Goal: Transaction & Acquisition: Purchase product/service

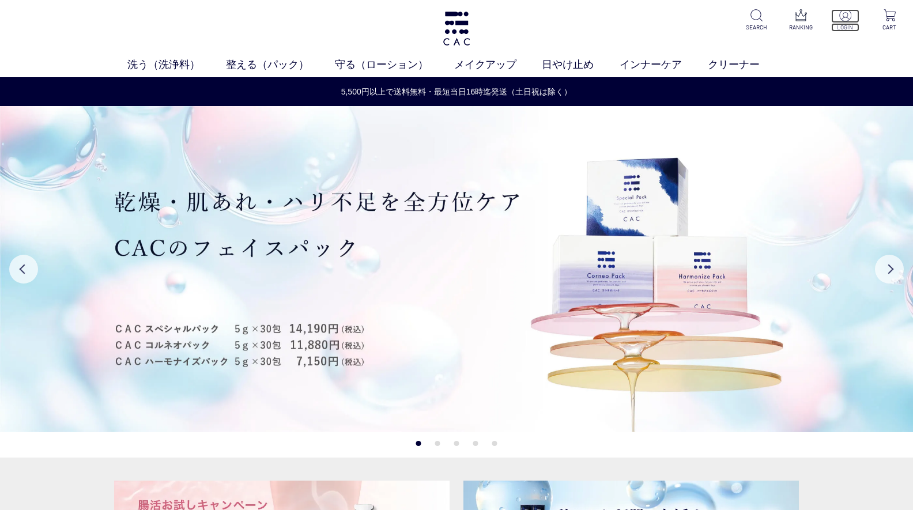
click at [849, 16] on img at bounding box center [845, 15] width 12 height 12
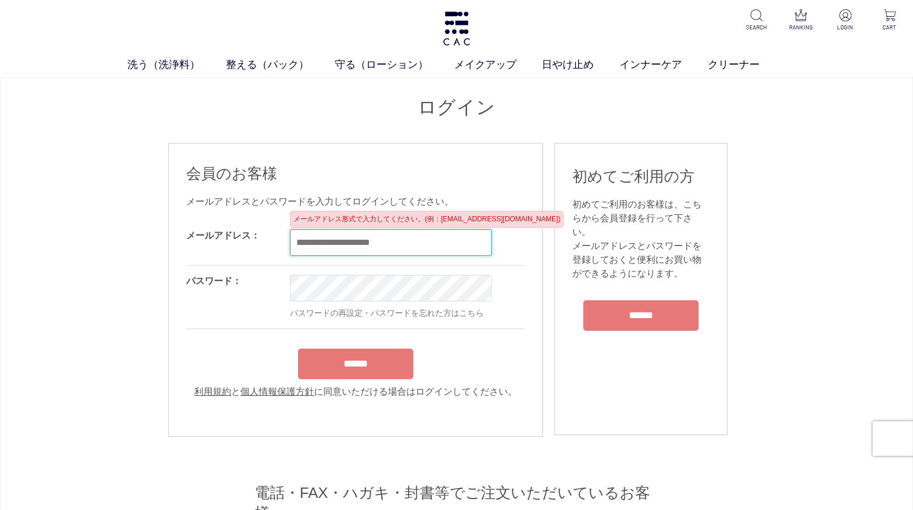
paste input "**********"
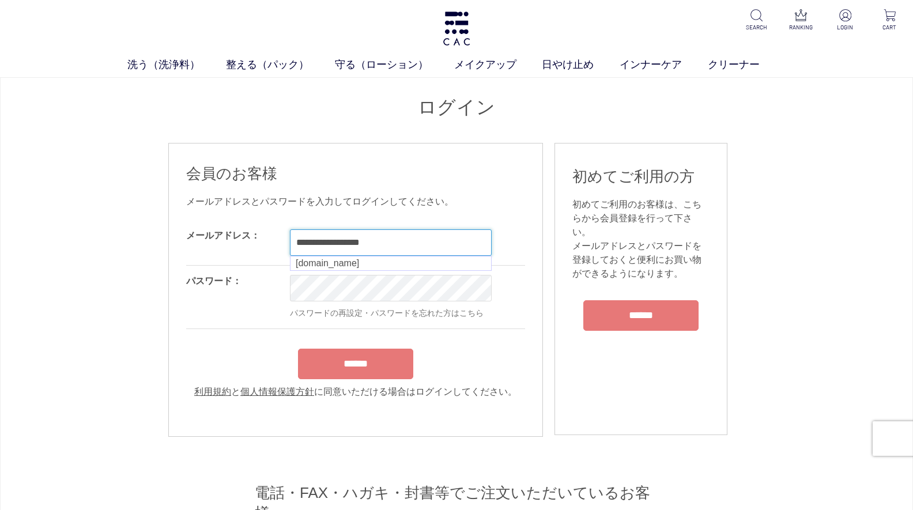
type input "**********"
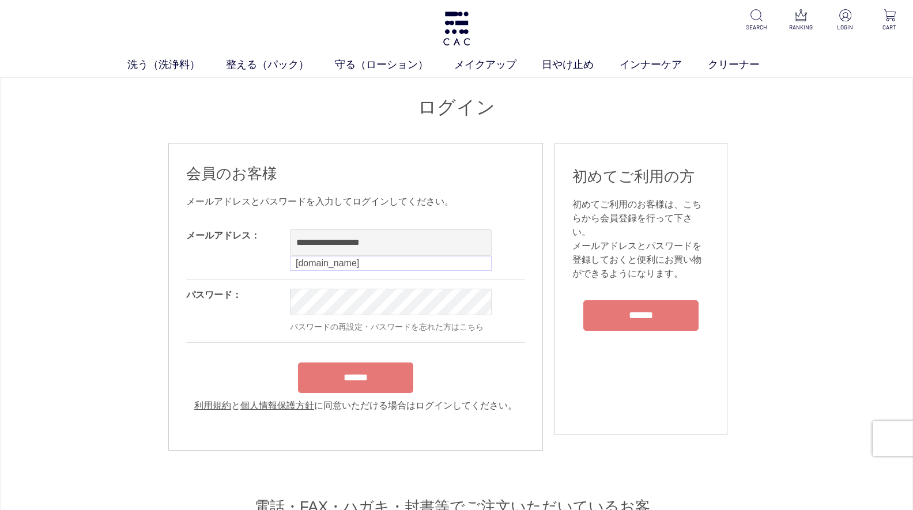
click at [32, 379] on div "**********" at bounding box center [456, 435] width 913 height 716
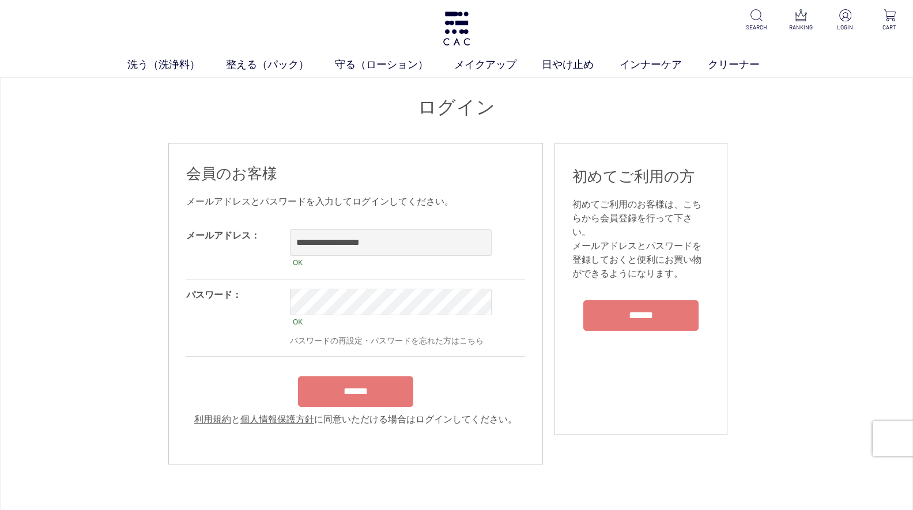
click at [235, 323] on div "パスワード：" at bounding box center [238, 317] width 104 height 77
click at [321, 397] on input "******" at bounding box center [355, 391] width 115 height 31
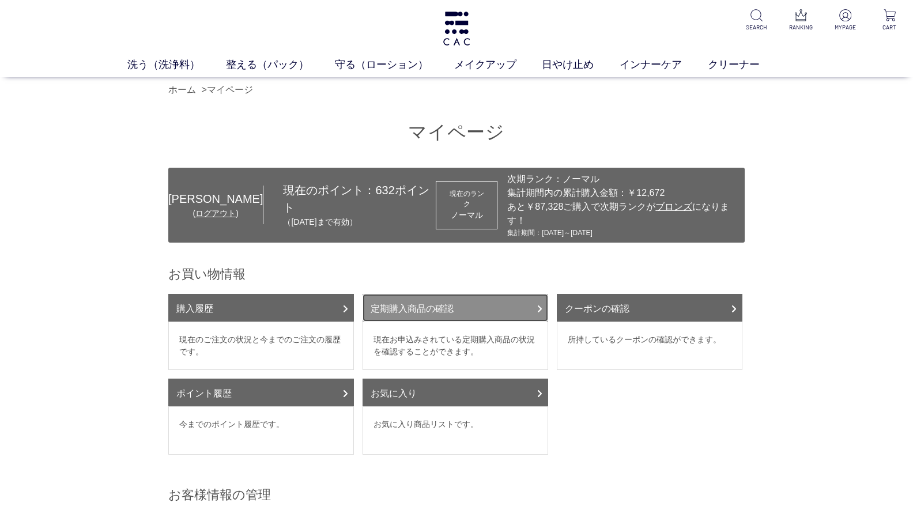
click at [439, 302] on link "定期購入商品の確認" at bounding box center [455, 308] width 186 height 28
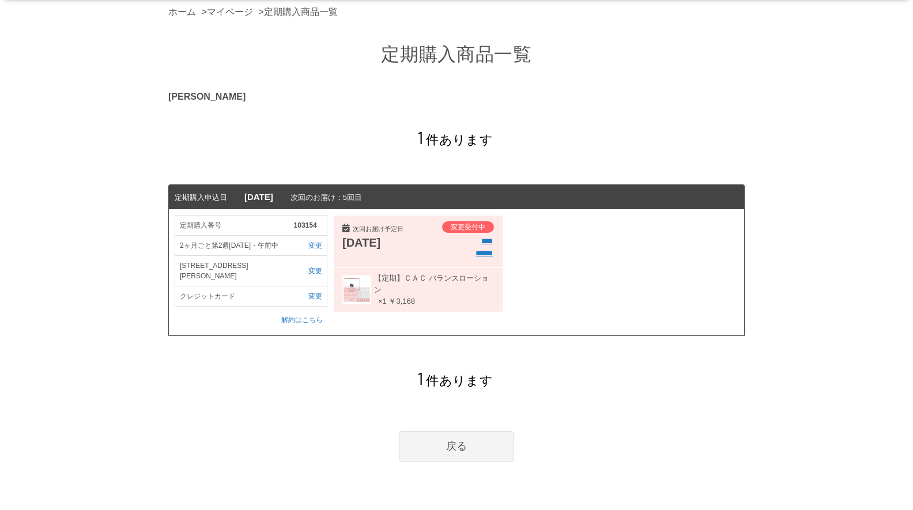
scroll to position [58, 0]
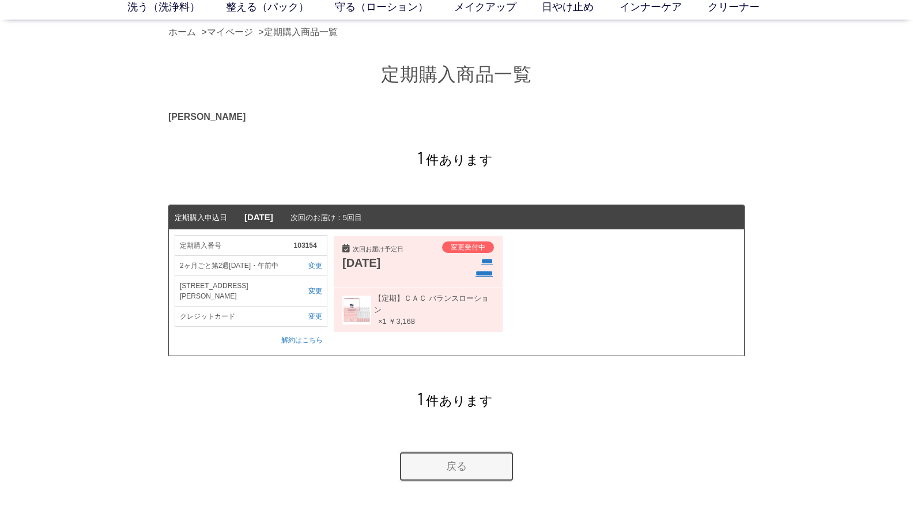
click at [456, 472] on link "戻る" at bounding box center [456, 466] width 115 height 31
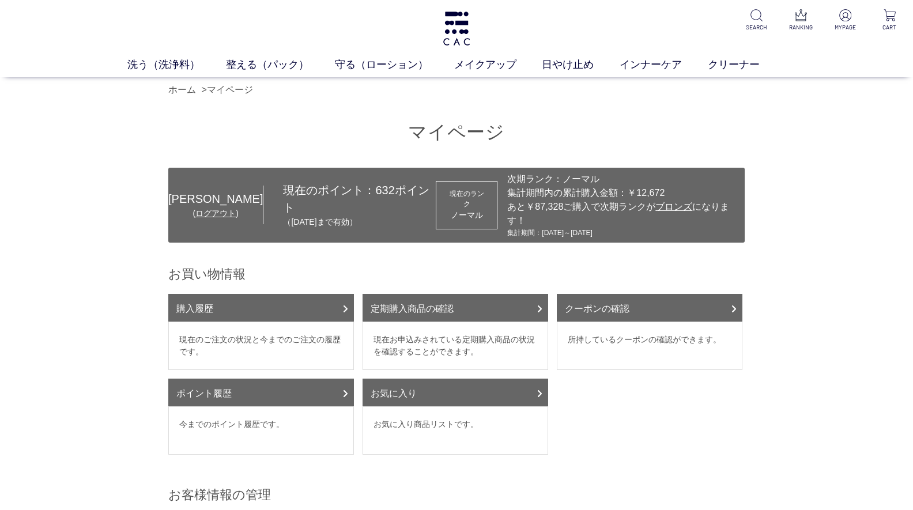
scroll to position [58, 0]
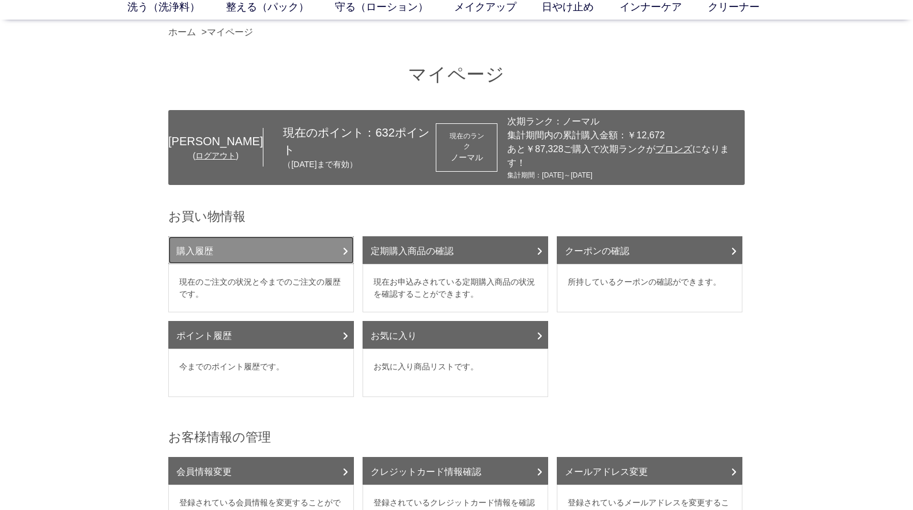
click at [251, 247] on link "購入履歴" at bounding box center [261, 250] width 186 height 28
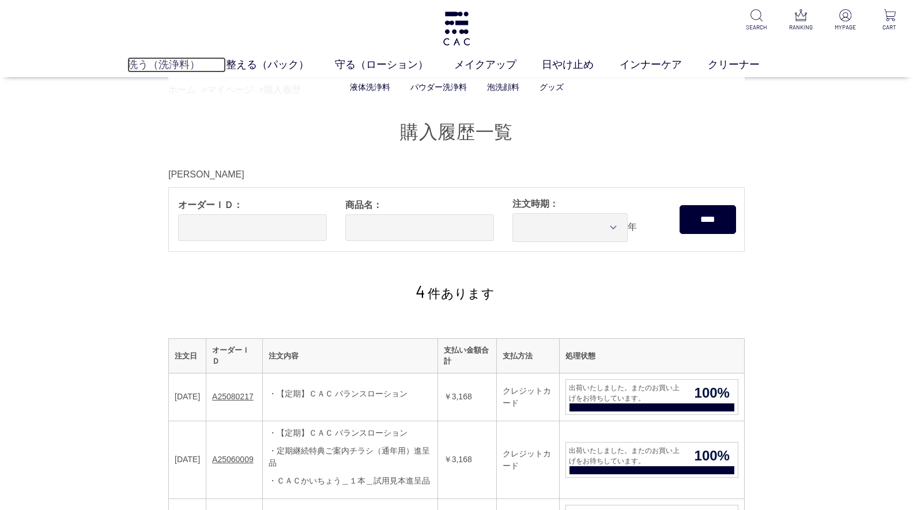
click at [177, 63] on link "洗う（洗浄料）" at bounding box center [176, 65] width 99 height 16
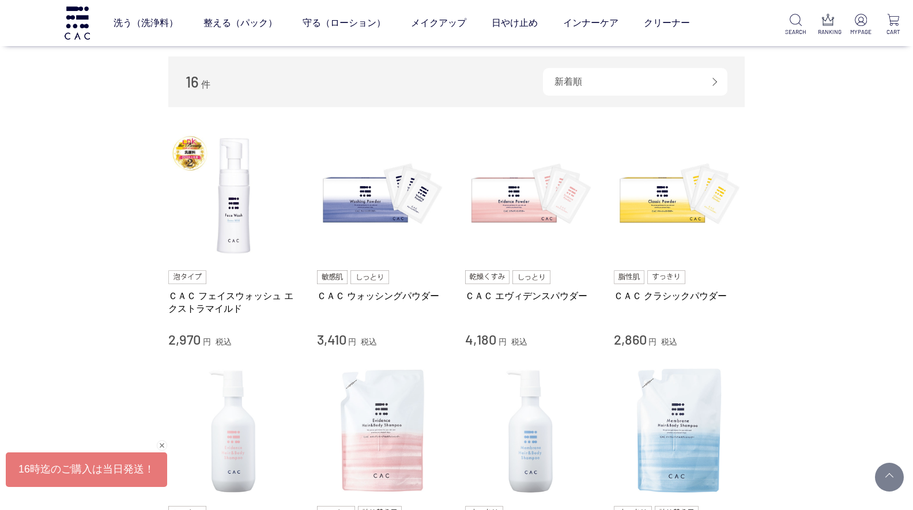
scroll to position [230, 0]
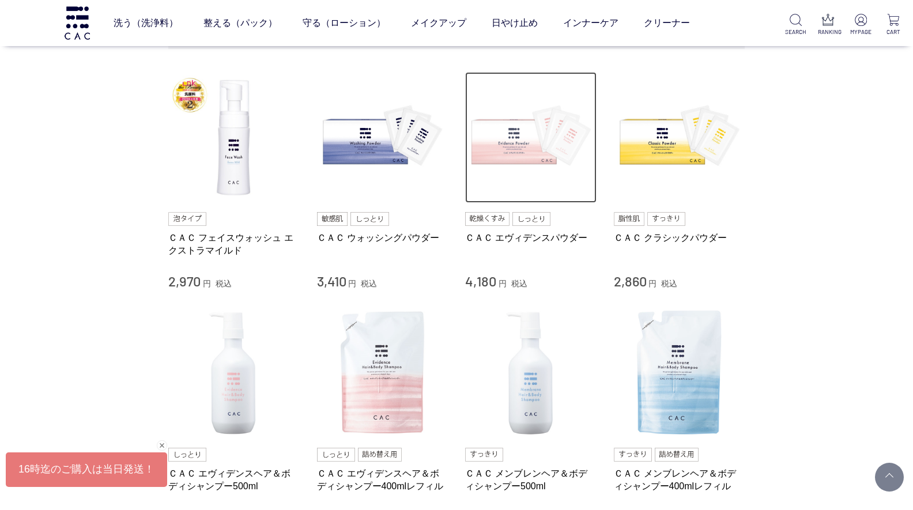
click at [514, 145] on img at bounding box center [530, 137] width 131 height 131
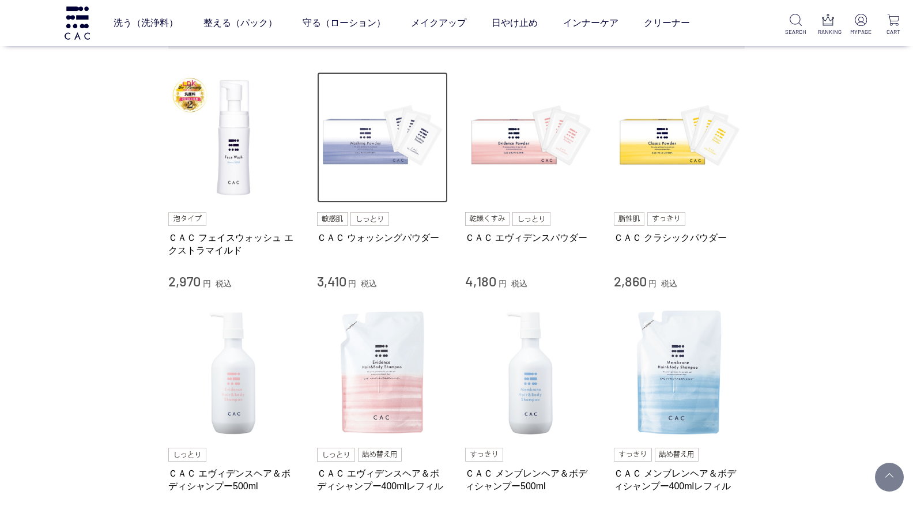
click at [388, 150] on img at bounding box center [382, 137] width 131 height 131
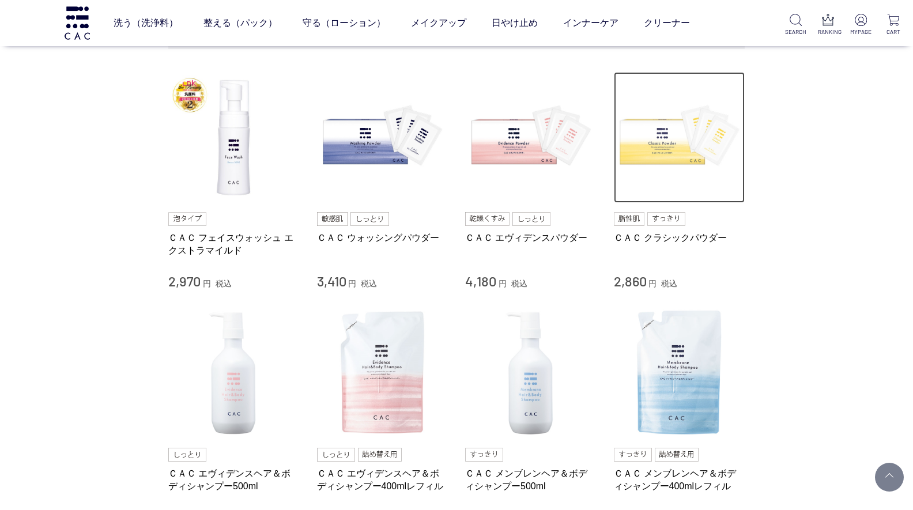
click at [650, 139] on img at bounding box center [679, 137] width 131 height 131
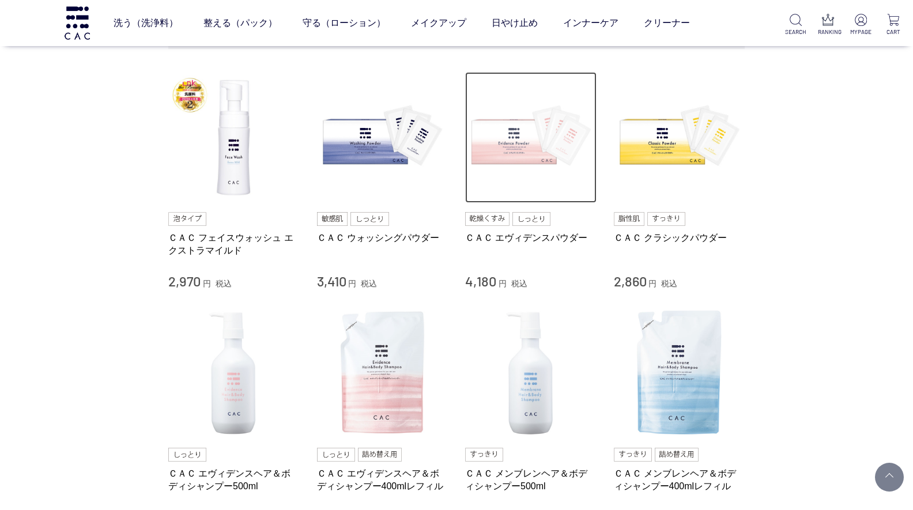
click at [508, 141] on img at bounding box center [530, 137] width 131 height 131
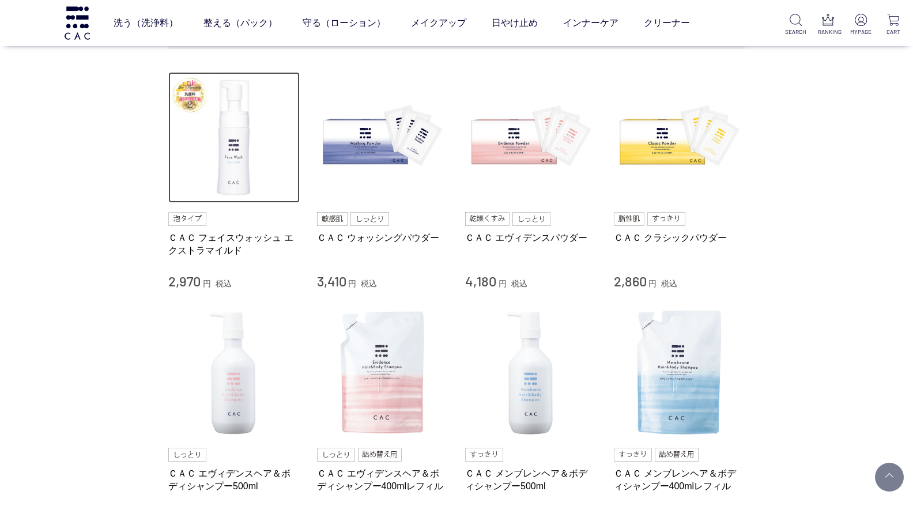
click at [217, 158] on img at bounding box center [233, 137] width 131 height 131
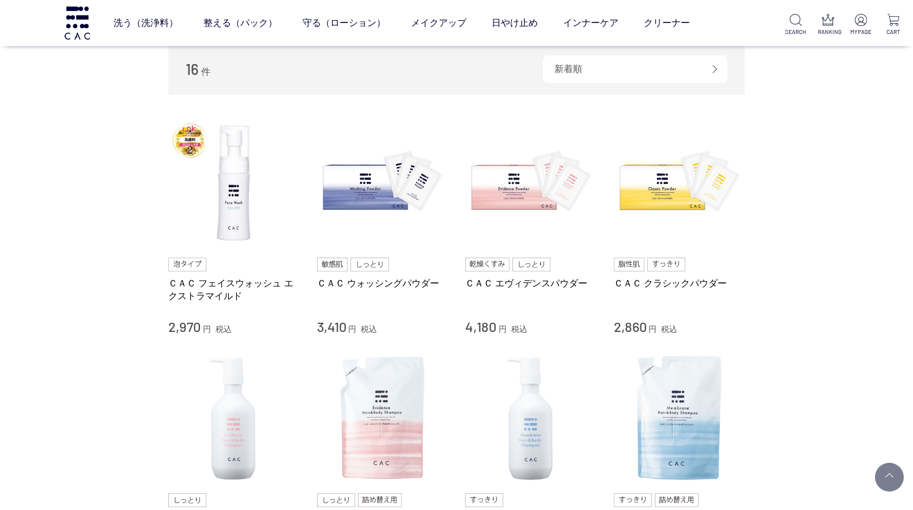
scroll to position [130, 0]
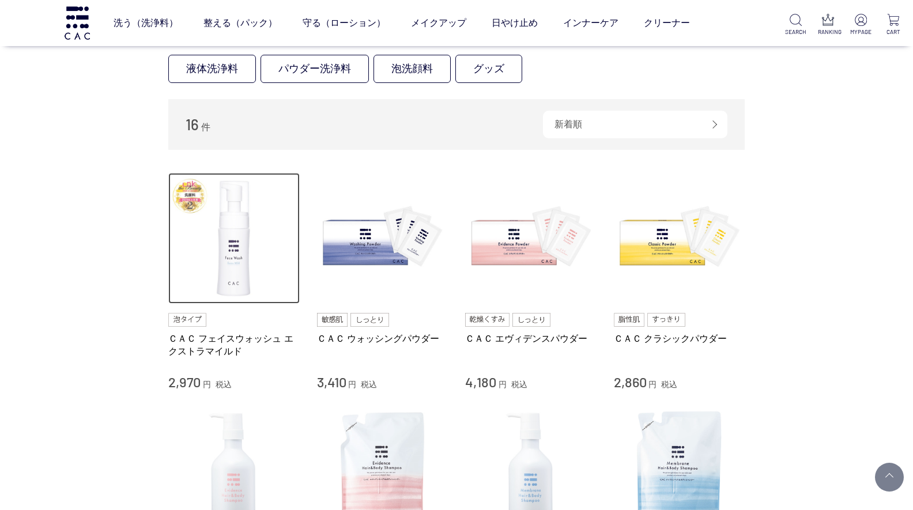
click at [233, 243] on img at bounding box center [233, 238] width 131 height 131
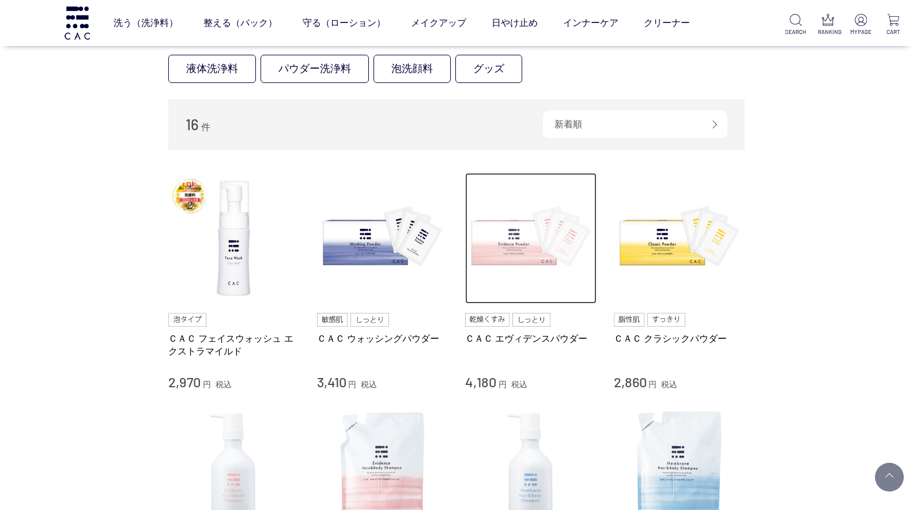
click at [554, 233] on img at bounding box center [530, 238] width 131 height 131
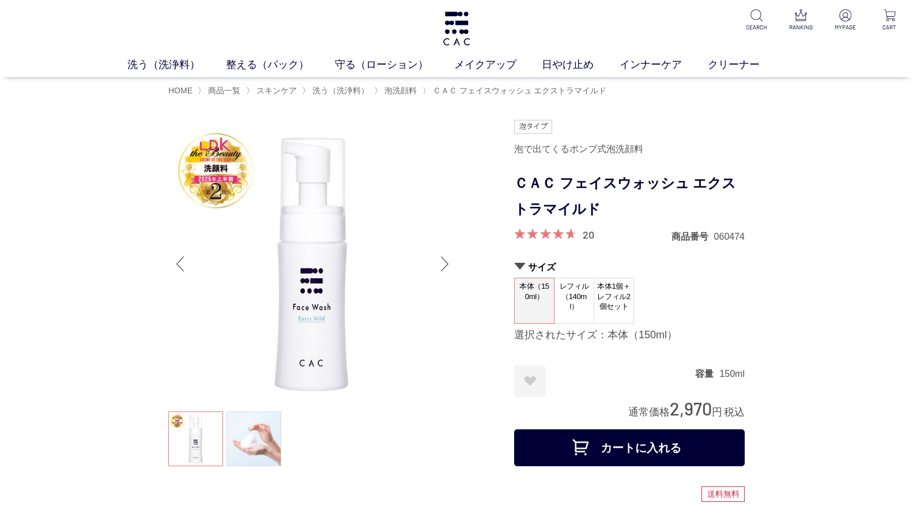
click at [573, 311] on span "レフィル（140ml）" at bounding box center [573, 296] width 39 height 36
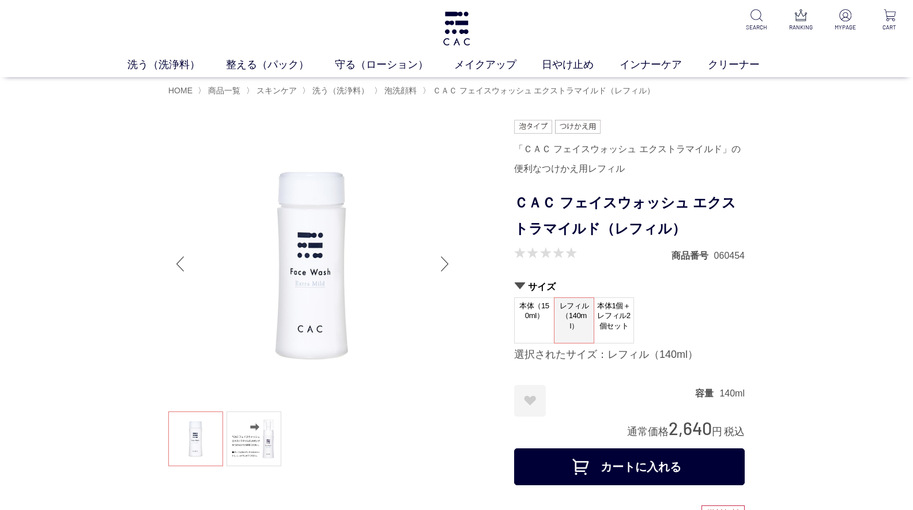
click at [530, 308] on span "本体（150ml）" at bounding box center [534, 314] width 39 height 33
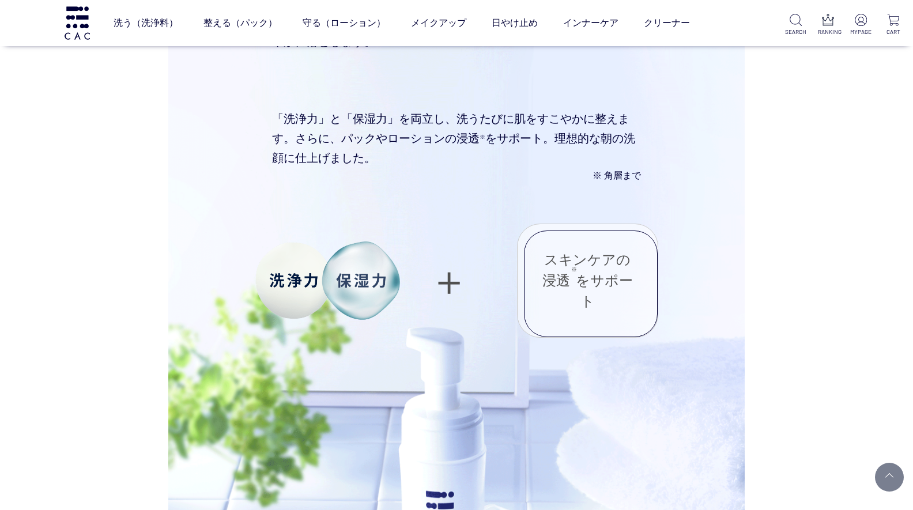
scroll to position [402, 0]
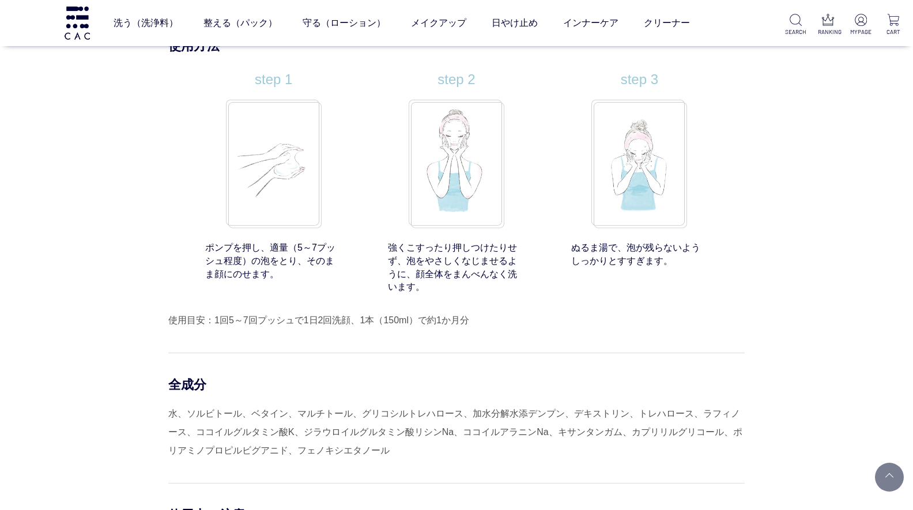
scroll to position [8940, 0]
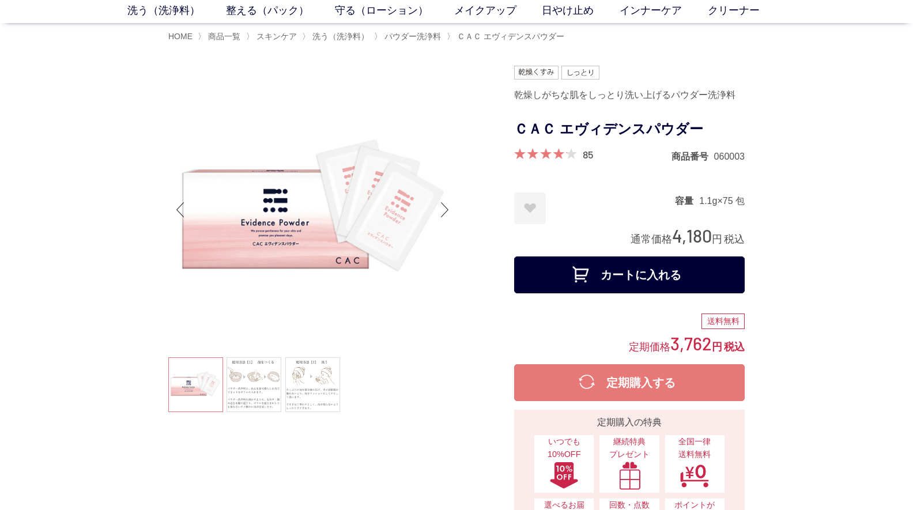
scroll to position [43, 0]
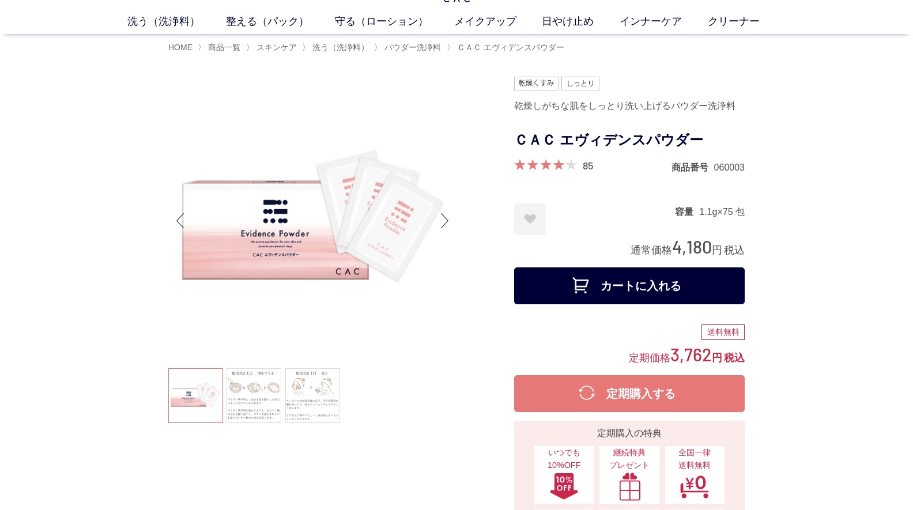
click at [642, 288] on button "カートに入れる" at bounding box center [629, 285] width 230 height 37
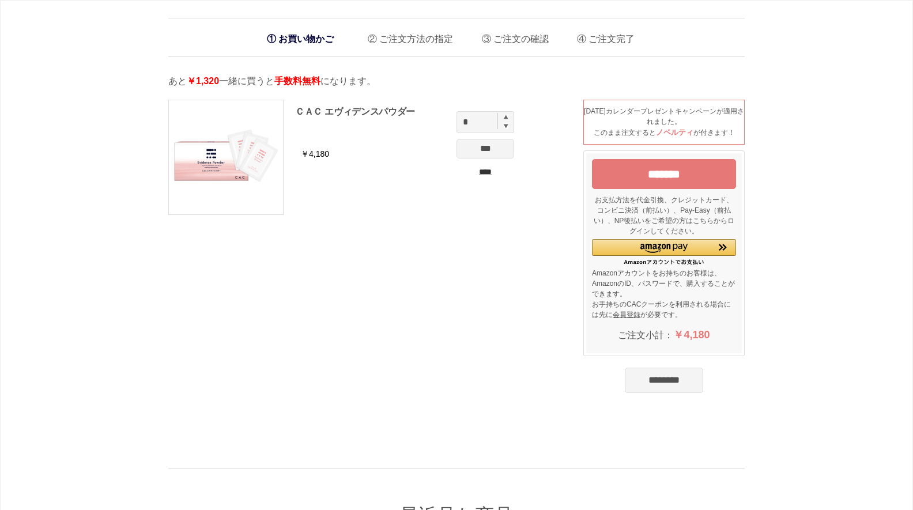
click at [685, 167] on input "*******" at bounding box center [664, 174] width 144 height 30
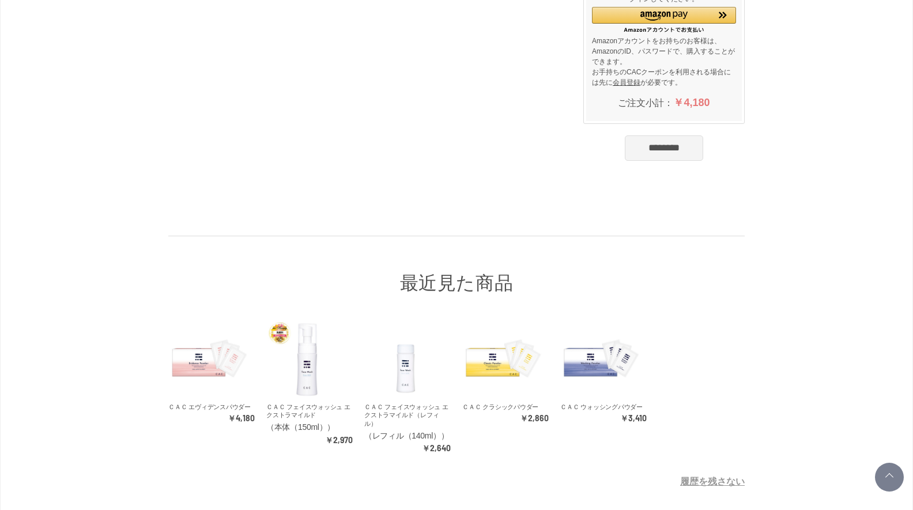
scroll to position [247, 0]
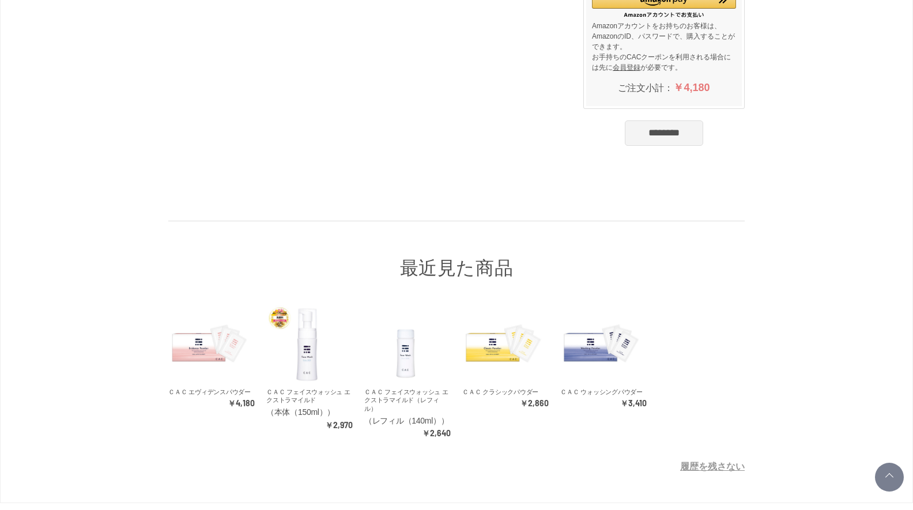
click at [647, 137] on input "********" at bounding box center [664, 132] width 78 height 25
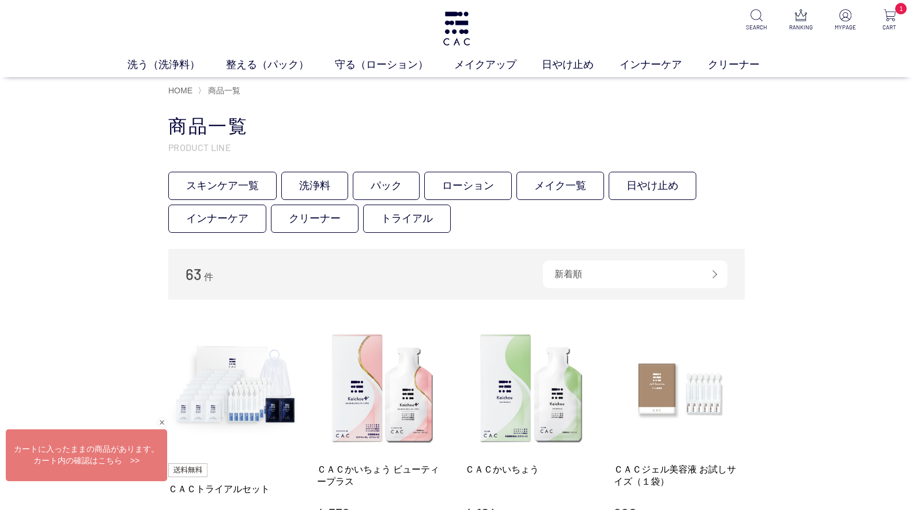
drag, startPoint x: 919, startPoint y: 80, endPoint x: 925, endPoint y: 51, distance: 29.9
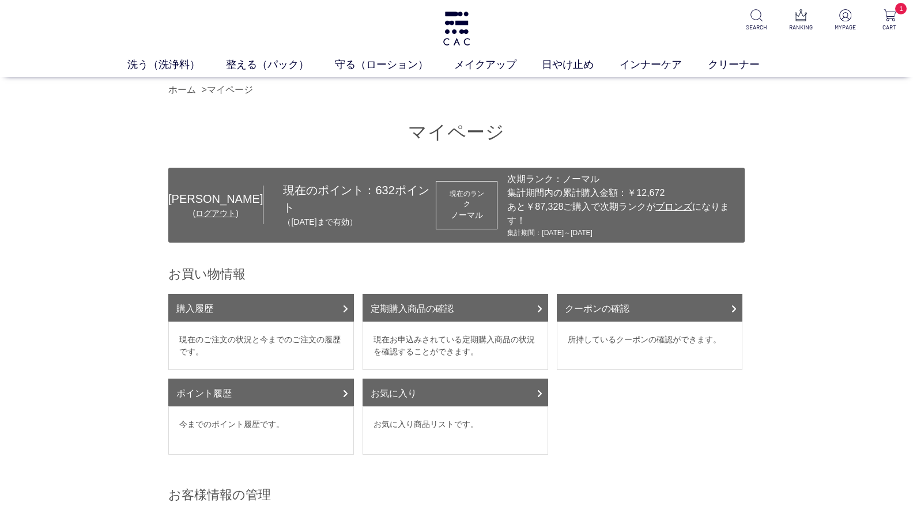
click at [645, 343] on dd "所持しているクーポンの確認ができます。" at bounding box center [650, 346] width 186 height 48
click at [660, 300] on link "クーポンの確認" at bounding box center [650, 308] width 186 height 28
